Goal: Find specific page/section: Find specific page/section

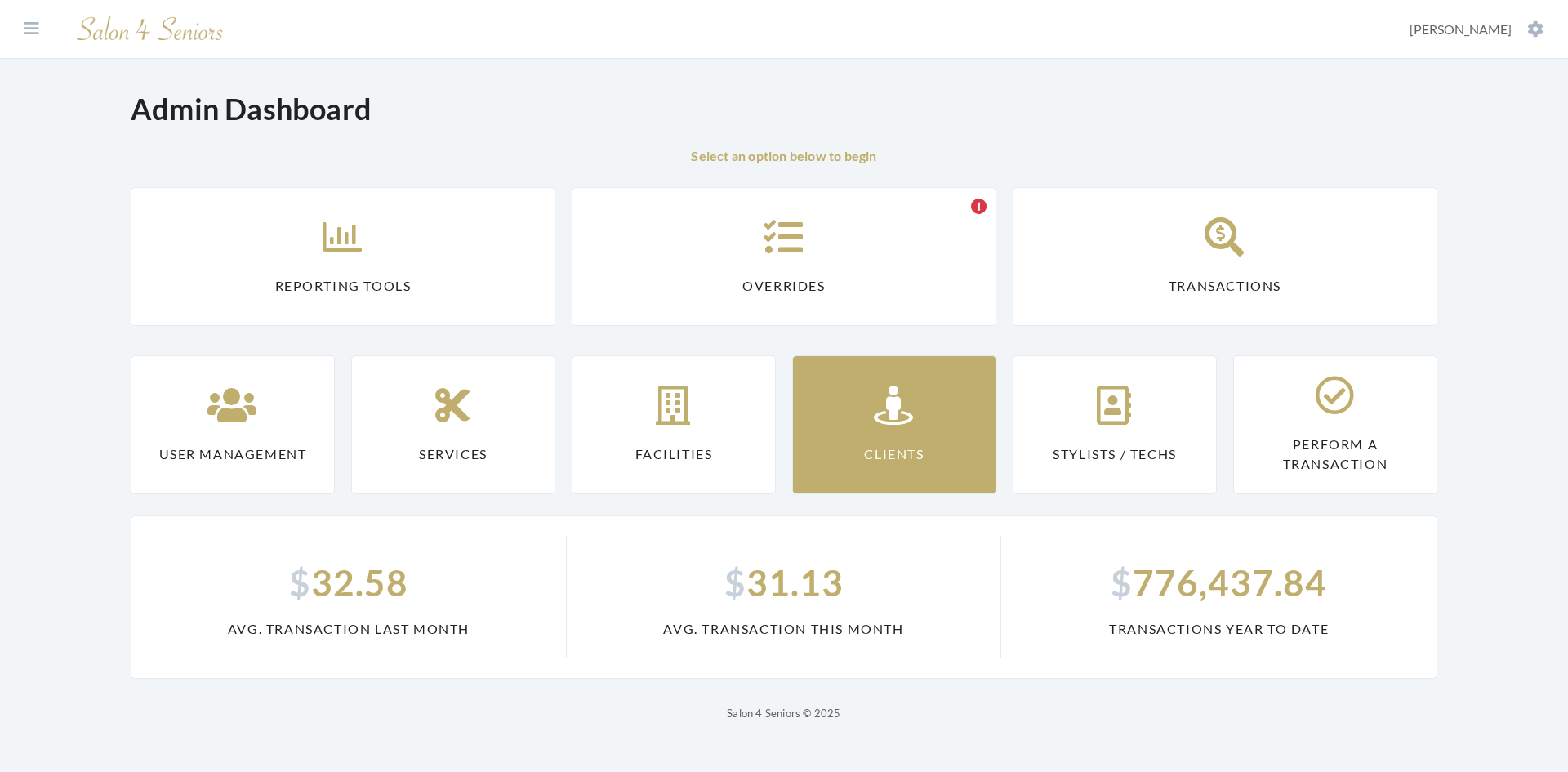
drag, startPoint x: 0, startPoint y: 0, endPoint x: 826, endPoint y: 395, distance: 915.6
click at [826, 395] on link "Clients" at bounding box center [894, 425] width 204 height 139
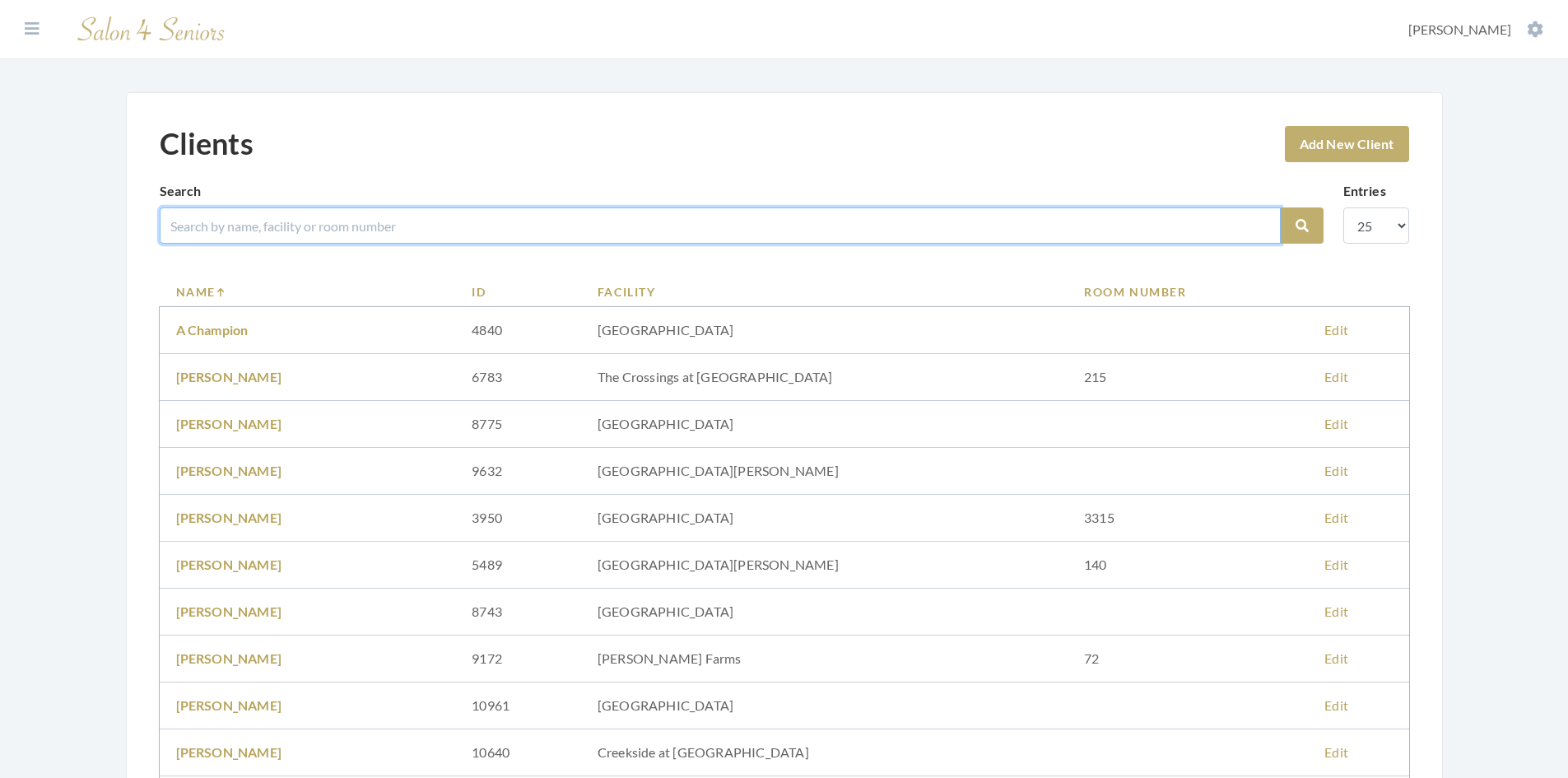
click at [249, 227] on input "search" at bounding box center [720, 226] width 1121 height 36
type input "the lodge"
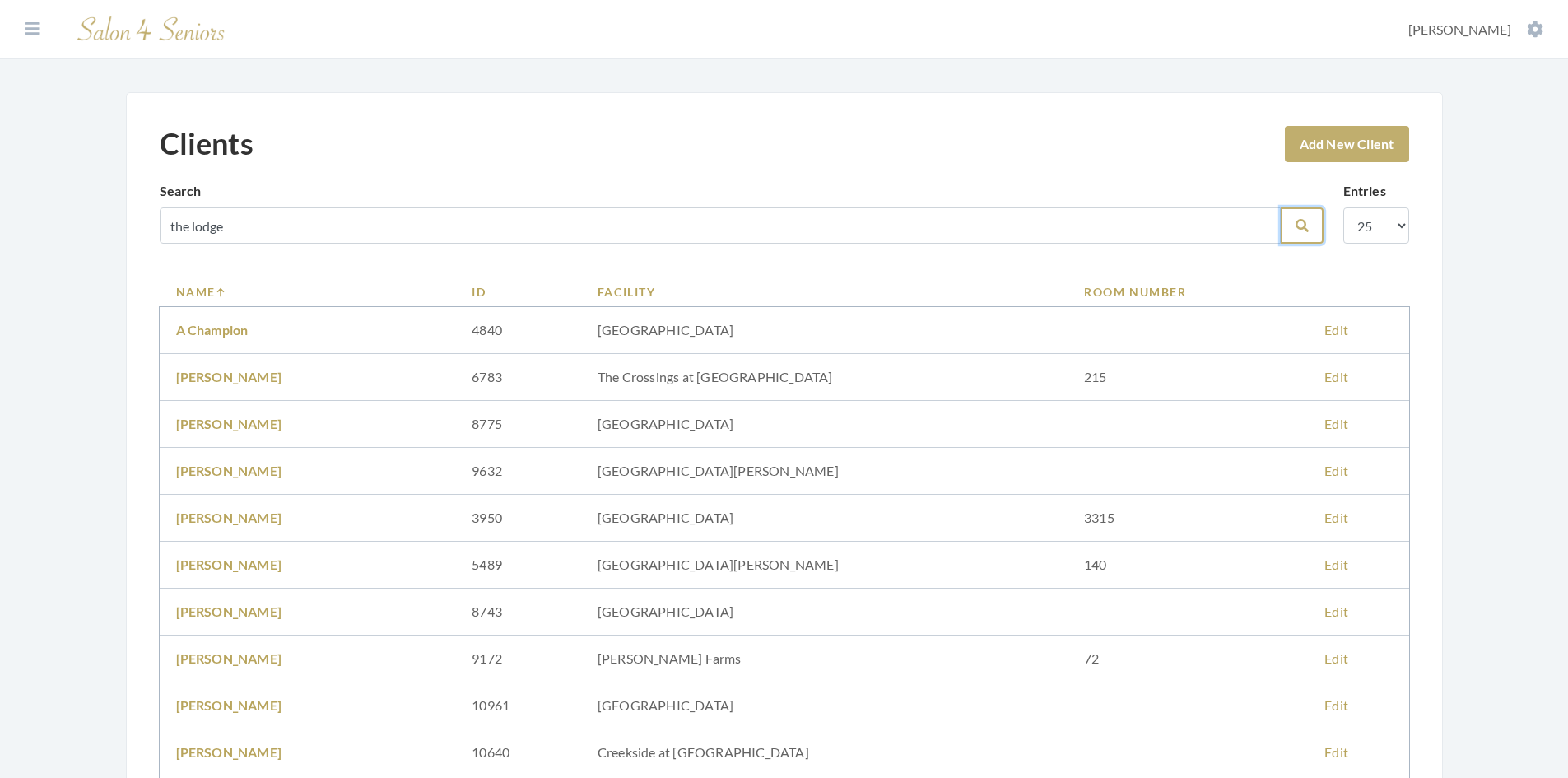
click at [1306, 228] on icon "submit" at bounding box center [1302, 225] width 13 height 13
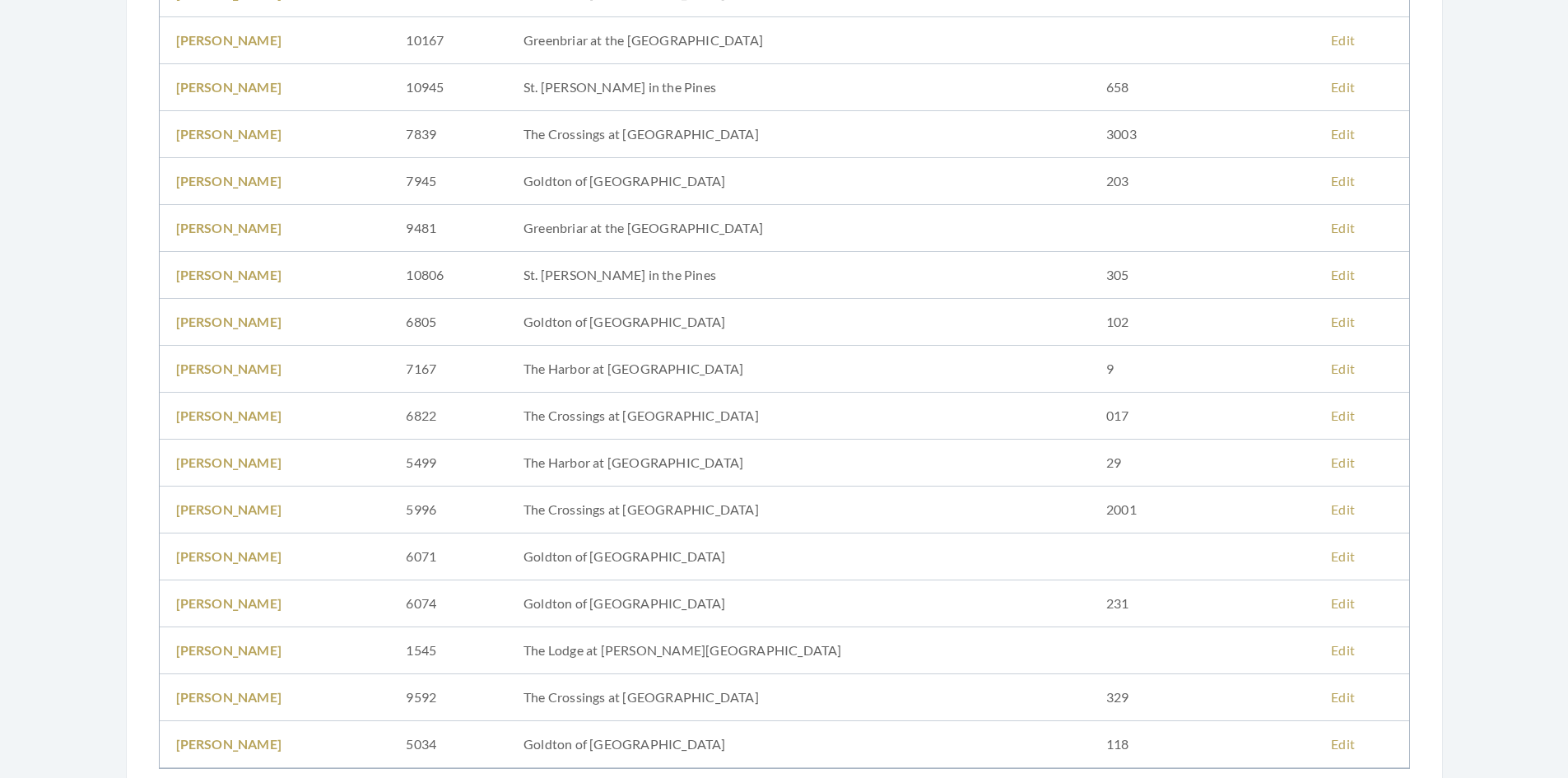
scroll to position [741, 0]
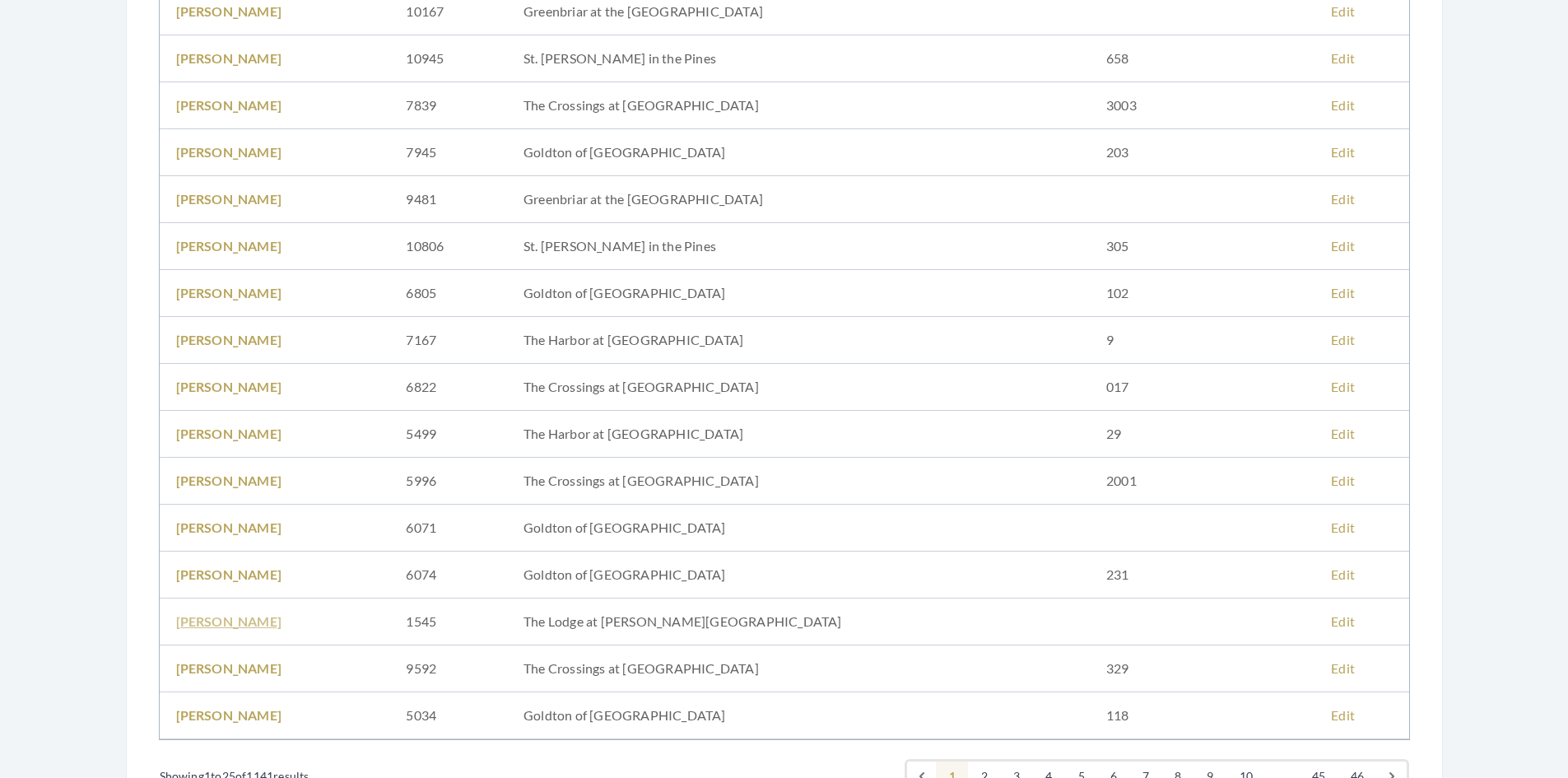
click at [229, 624] on link "[PERSON_NAME]" at bounding box center [229, 621] width 106 height 16
